Goal: Information Seeking & Learning: Learn about a topic

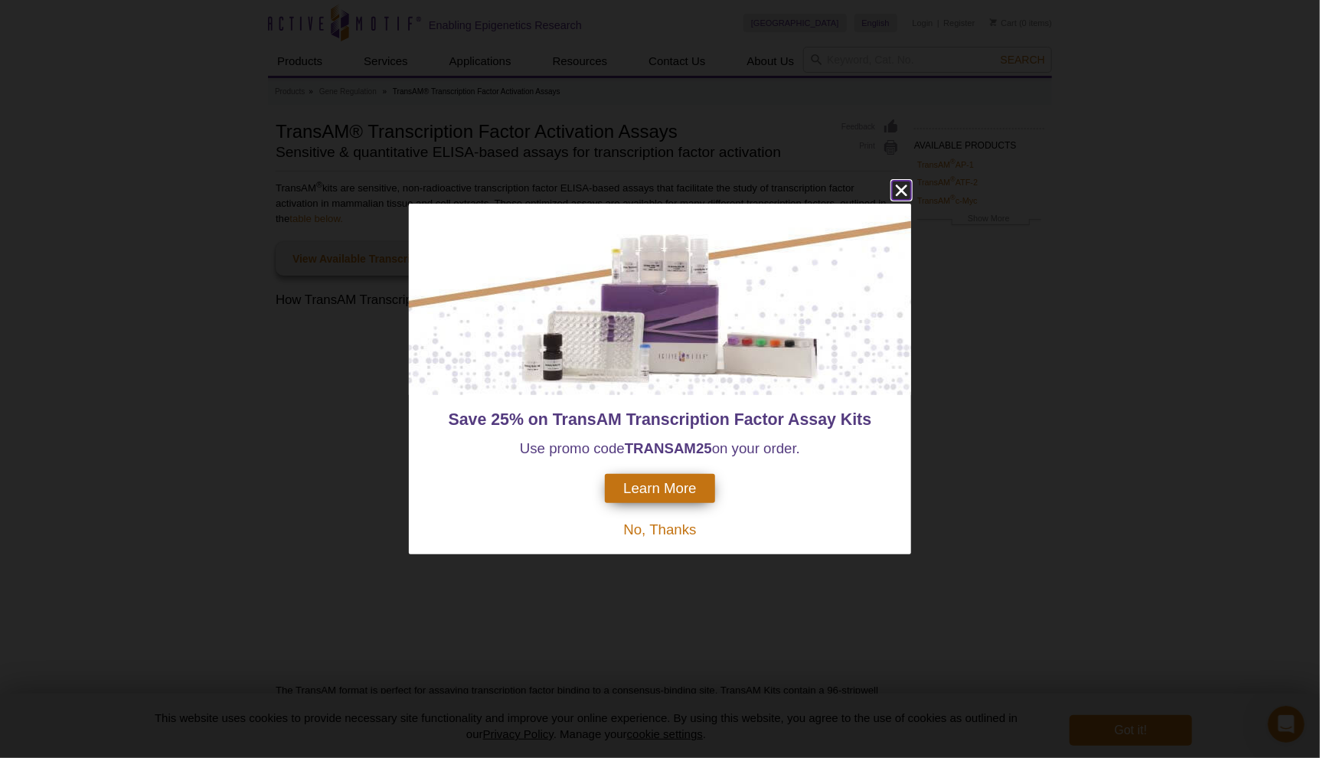
click at [897, 191] on icon "close" at bounding box center [901, 190] width 19 height 19
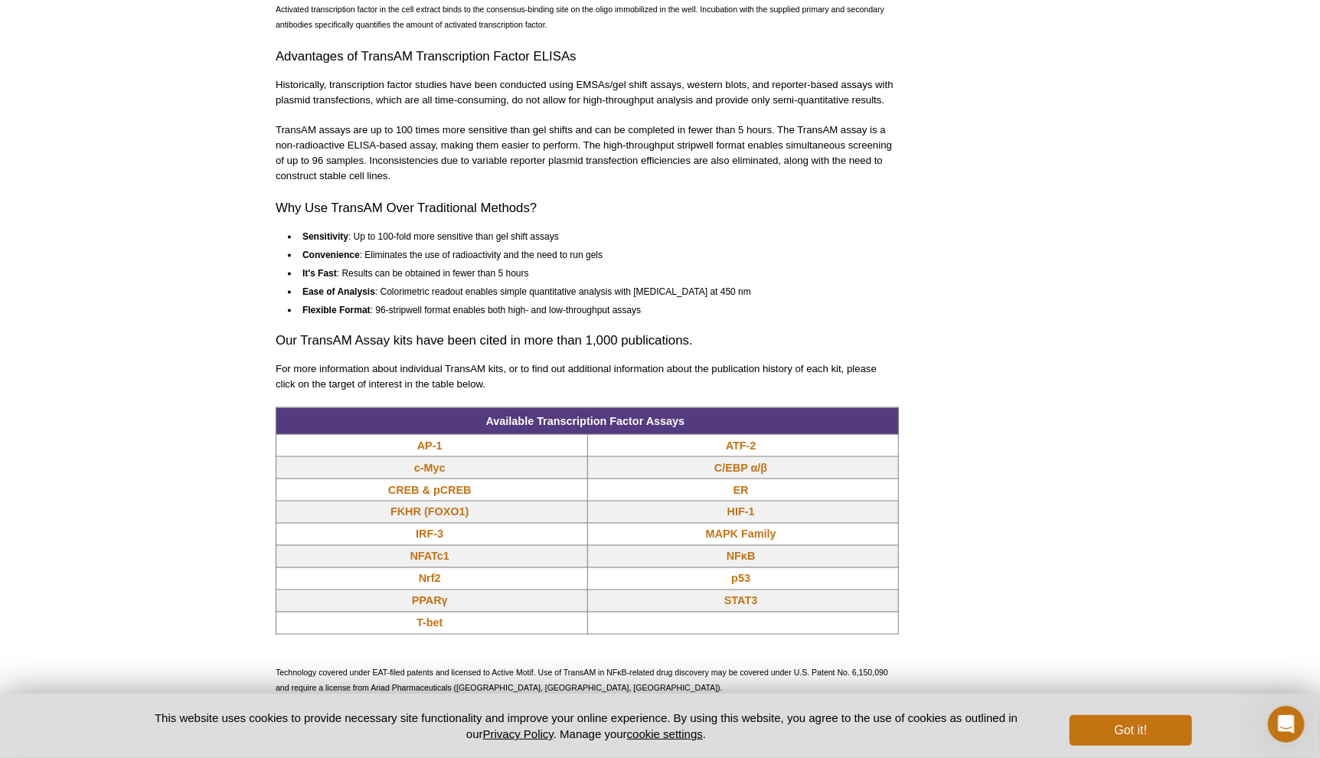
scroll to position [995, 0]
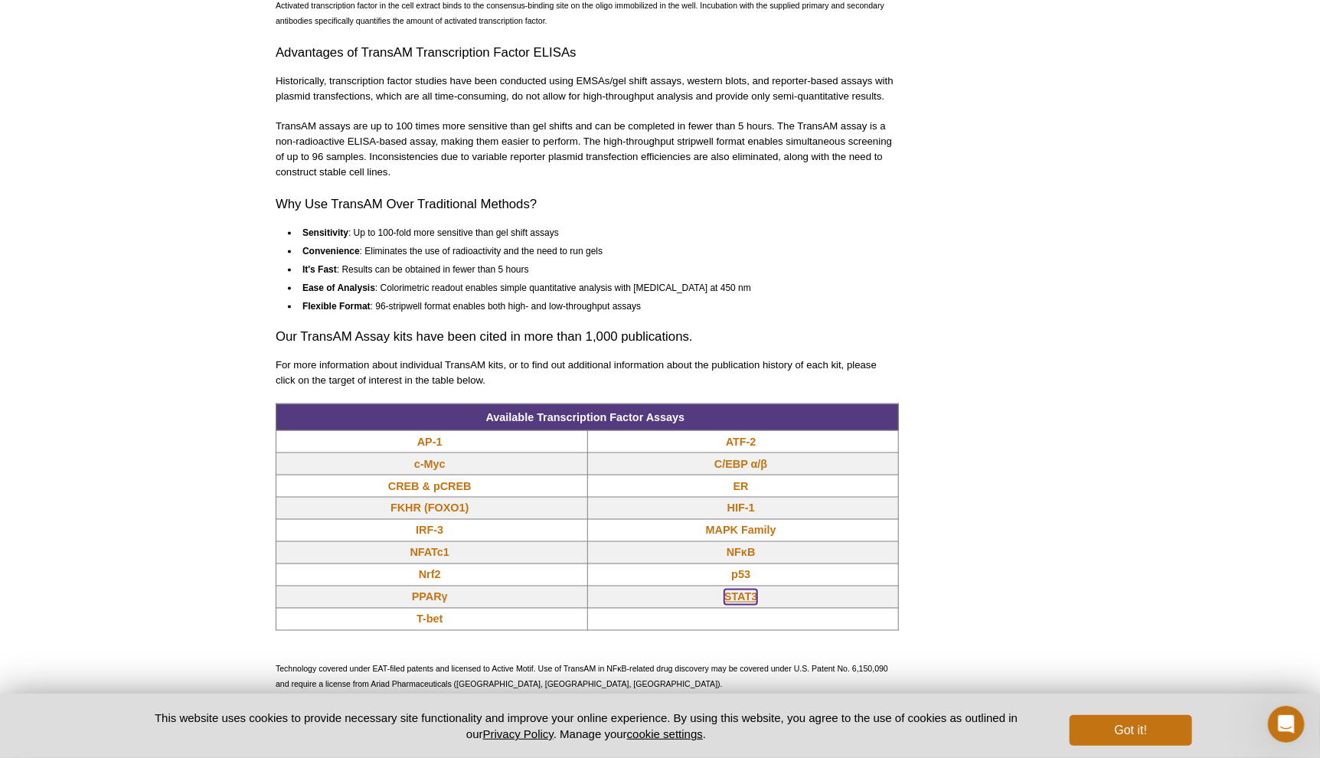
click at [733, 594] on link "STAT3" at bounding box center [740, 596] width 33 height 15
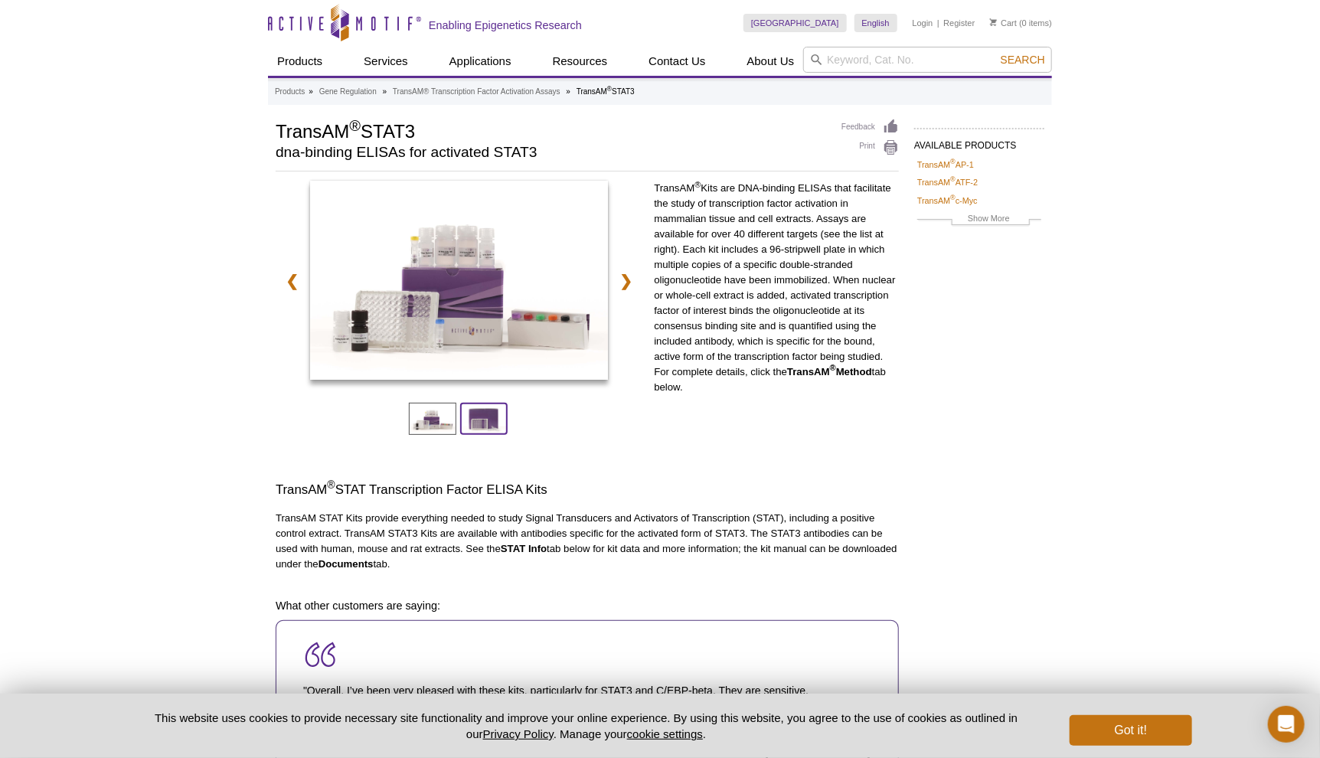
click at [495, 419] on span at bounding box center [483, 419] width 47 height 32
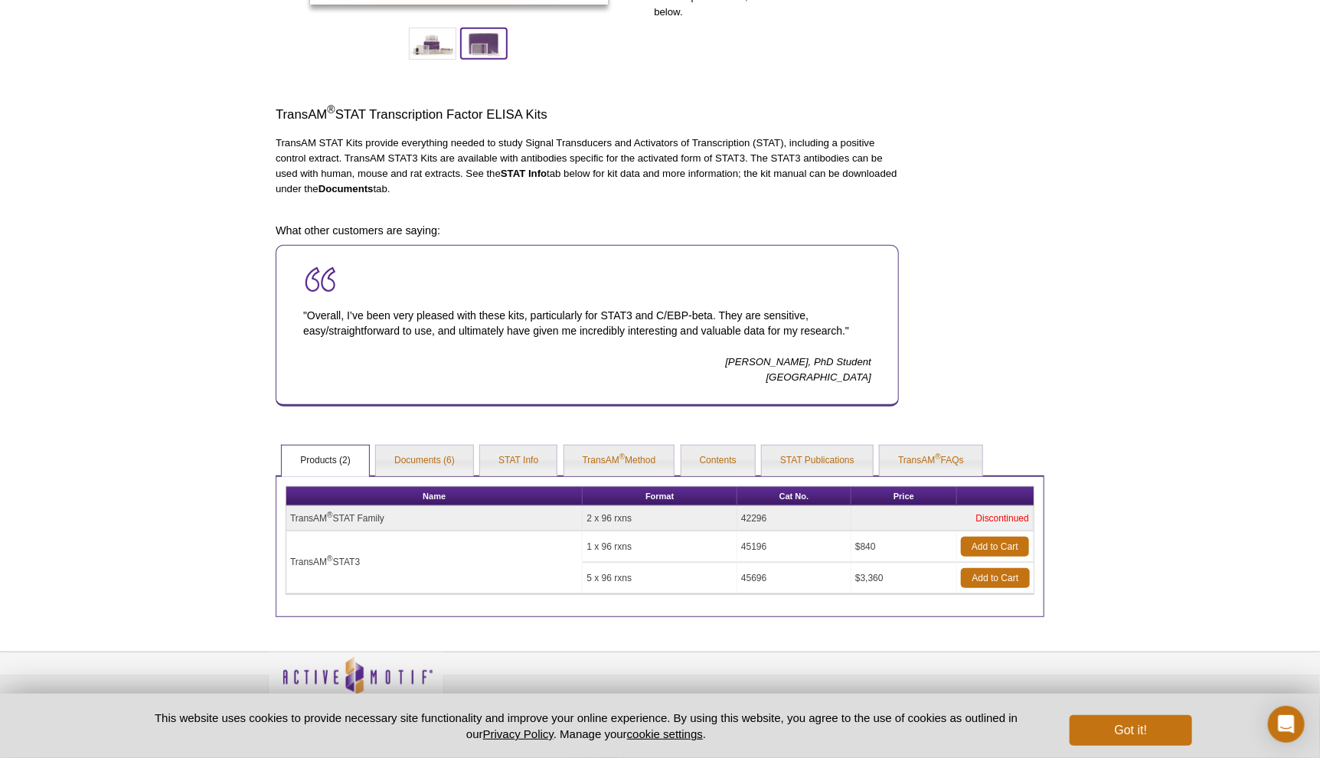
scroll to position [168, 0]
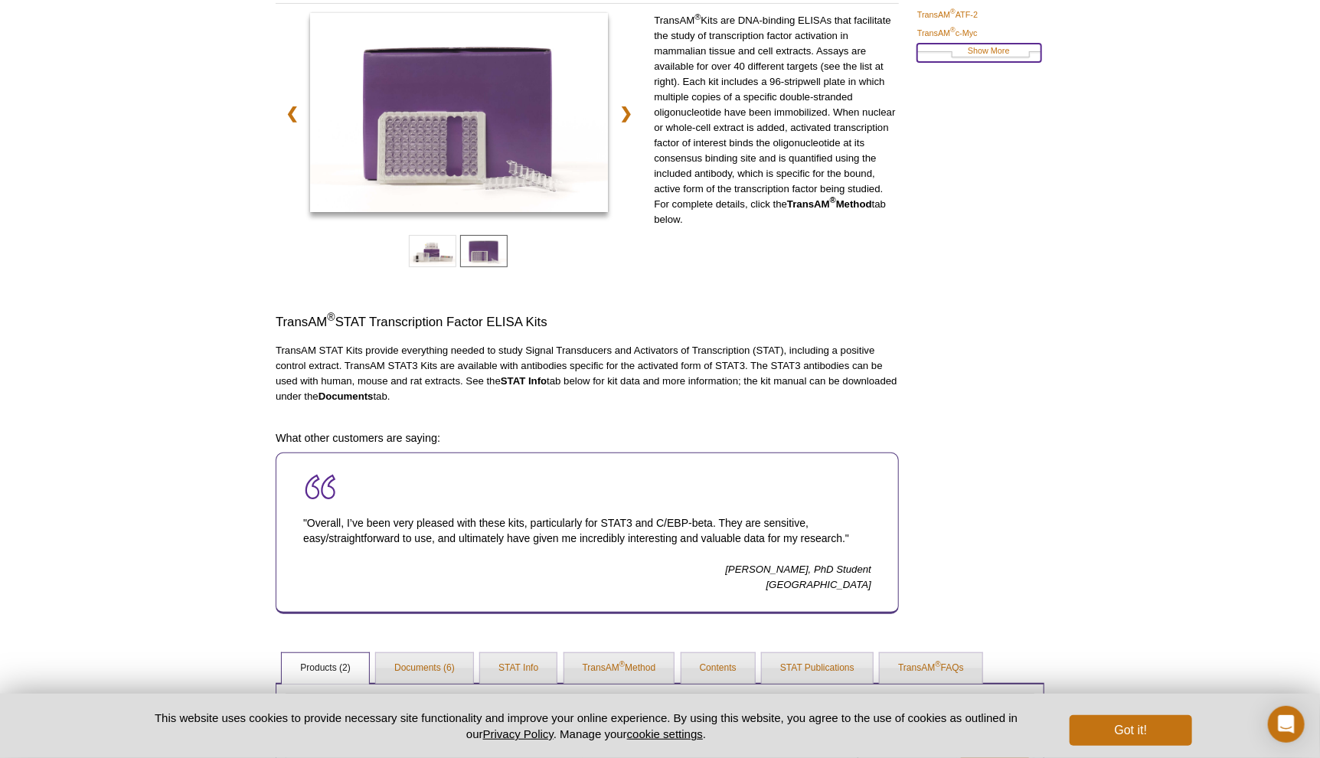
click at [987, 48] on link "Show More" at bounding box center [979, 53] width 124 height 18
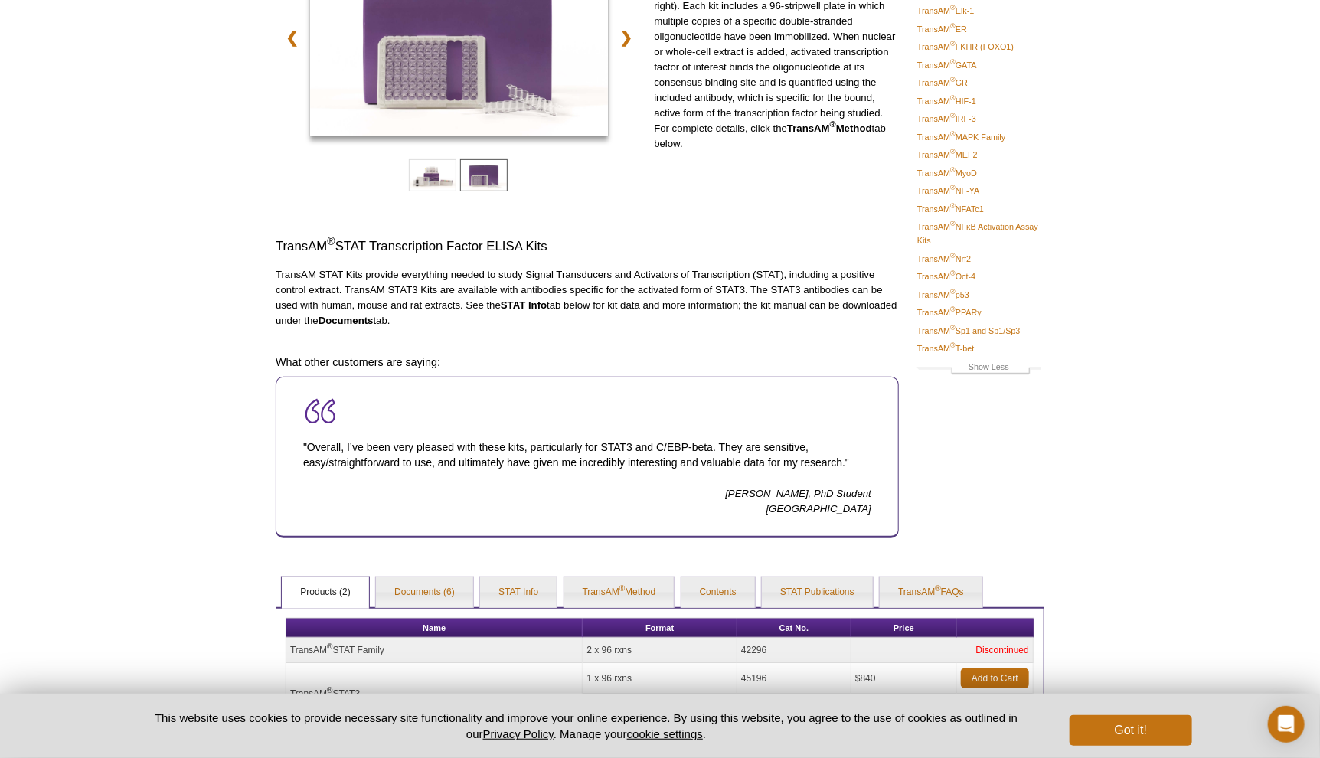
scroll to position [244, 0]
click at [817, 587] on link "STAT Publications" at bounding box center [817, 591] width 111 height 31
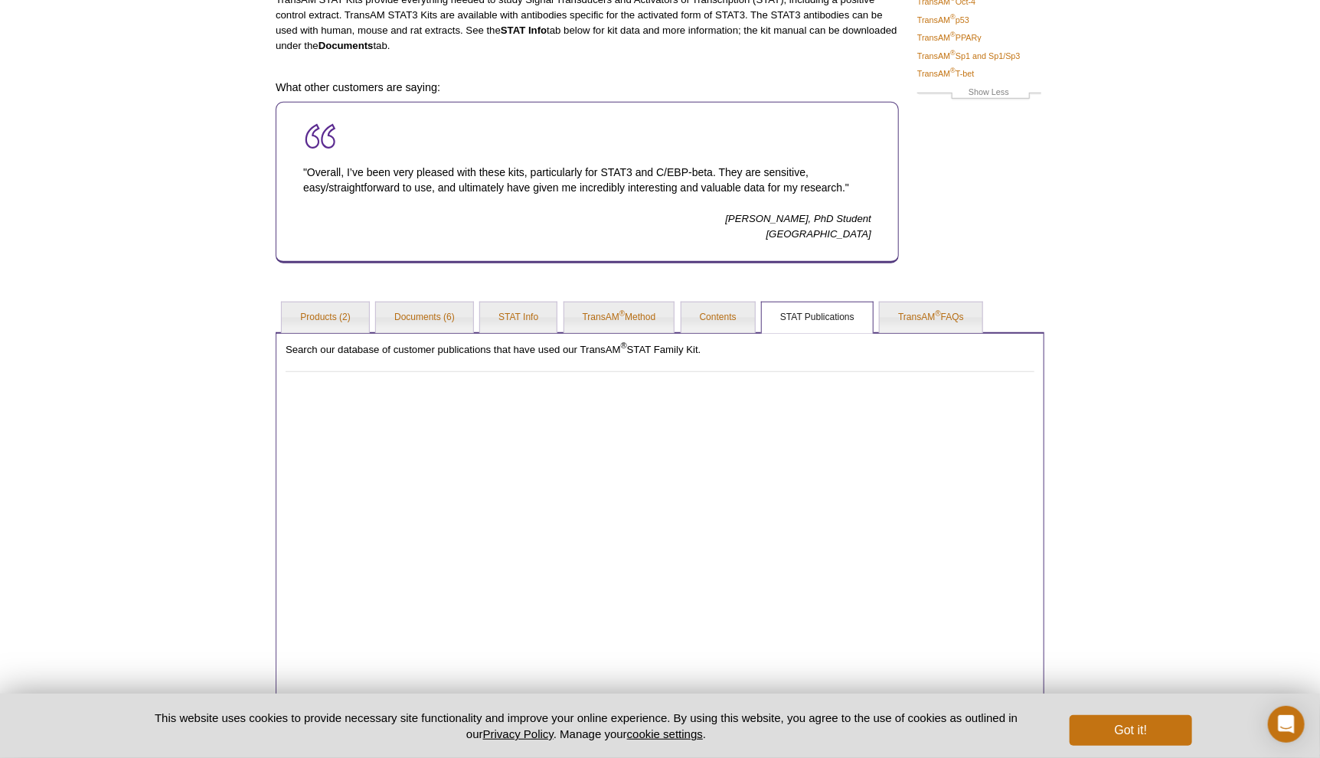
scroll to position [550, 0]
